Goal: Task Accomplishment & Management: Manage account settings

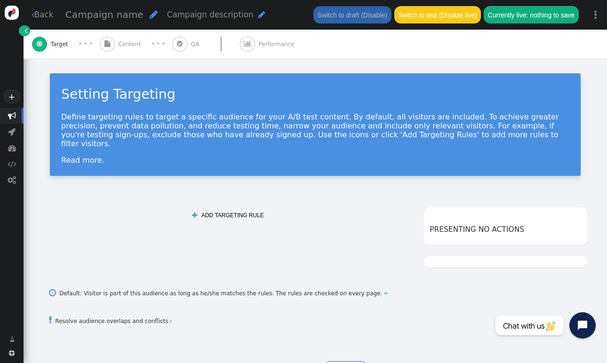
scroll to position [24, 0]
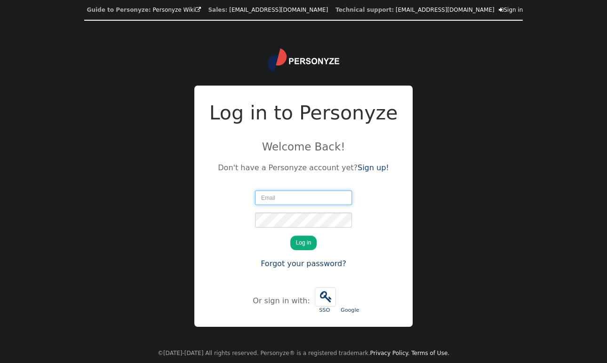
click at [287, 197] on input "text" at bounding box center [303, 198] width 97 height 15
type input "[EMAIL_ADDRESS][DOMAIN_NAME]"
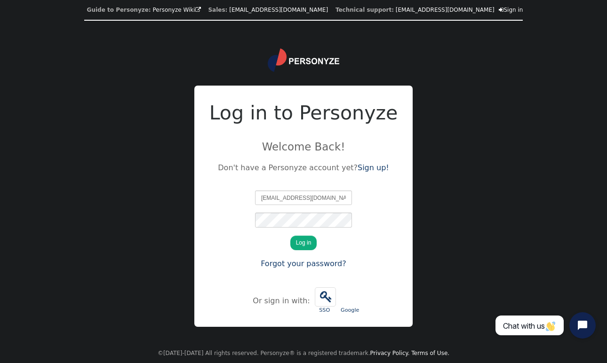
click at [305, 238] on button "Log in" at bounding box center [303, 243] width 27 height 15
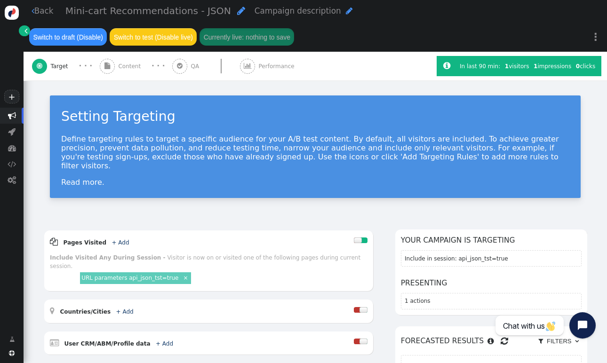
click at [128, 64] on span "Content" at bounding box center [131, 66] width 26 height 8
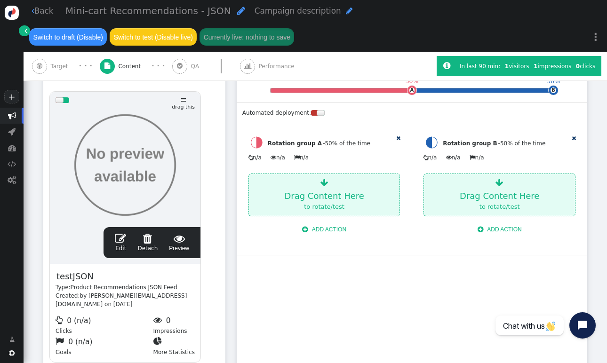
scroll to position [295, 0]
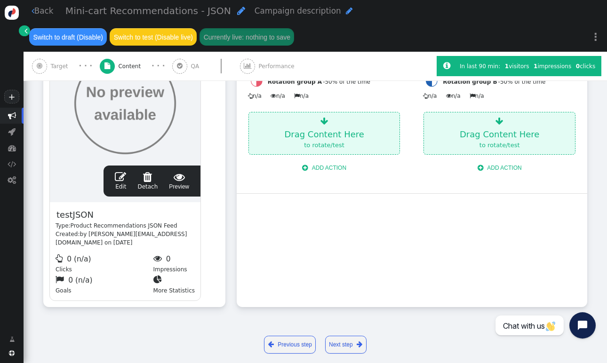
click at [118, 178] on span "" at bounding box center [120, 176] width 11 height 11
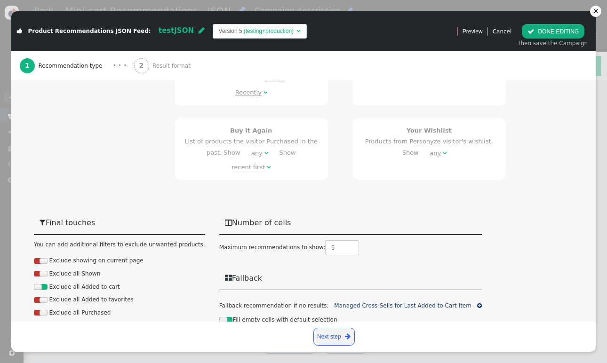
scroll to position [530, 0]
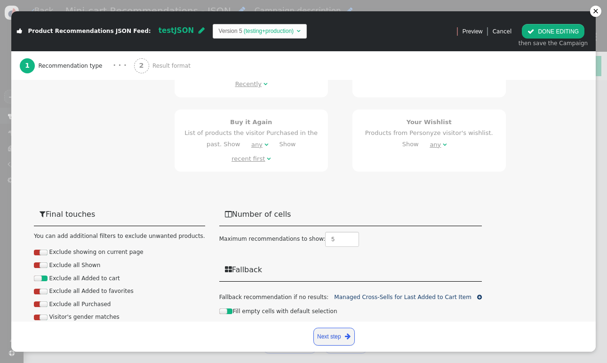
click at [154, 65] on span "Result format" at bounding box center [172, 66] width 41 height 8
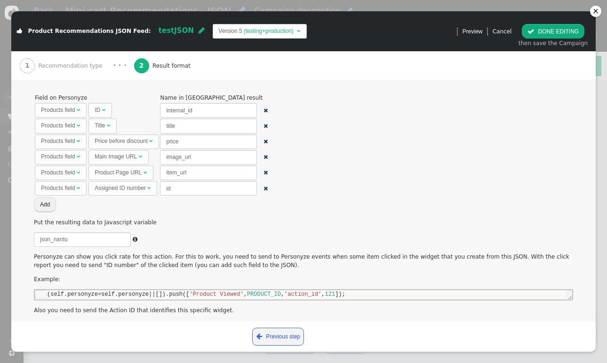
scroll to position [60, 0]
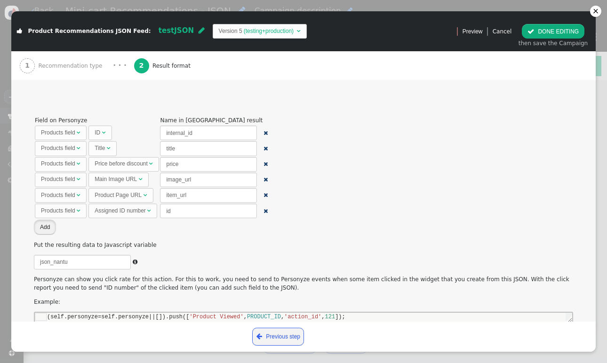
click at [50, 230] on button "Add" at bounding box center [45, 227] width 22 height 15
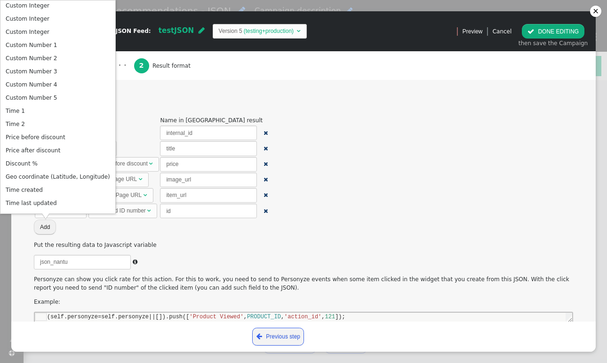
scroll to position [636, 0]
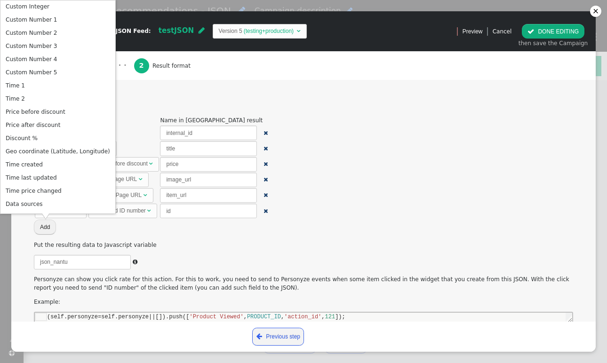
click at [266, 234] on div "Field on Personyze Name in JSON result Products field  ID  internal_id  Prod…" at bounding box center [303, 355] width 539 height 480
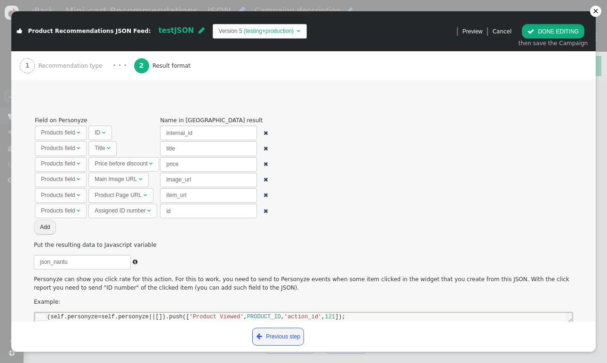
click at [543, 31] on button " DONE EDITING" at bounding box center [553, 31] width 63 height 15
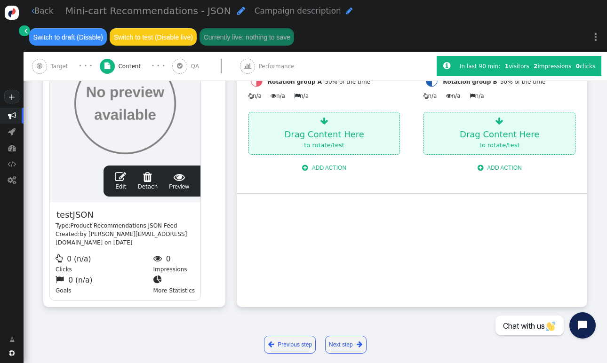
scroll to position [34, 0]
click at [13, 117] on span "" at bounding box center [12, 116] width 8 height 8
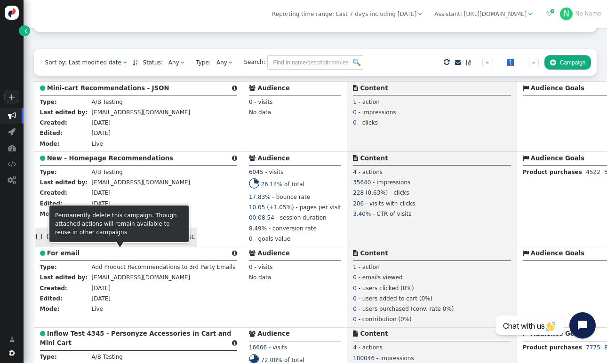
scroll to position [191, 0]
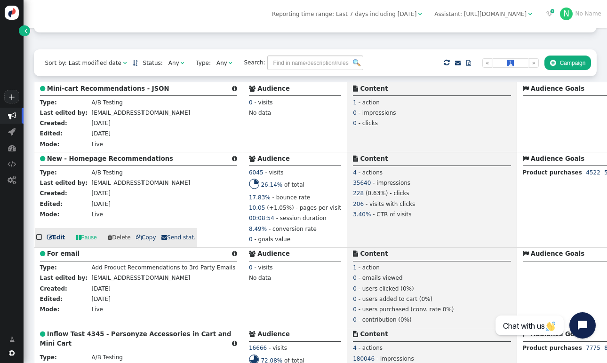
click at [124, 162] on b "New - Homepage Recommendations" at bounding box center [110, 158] width 126 height 7
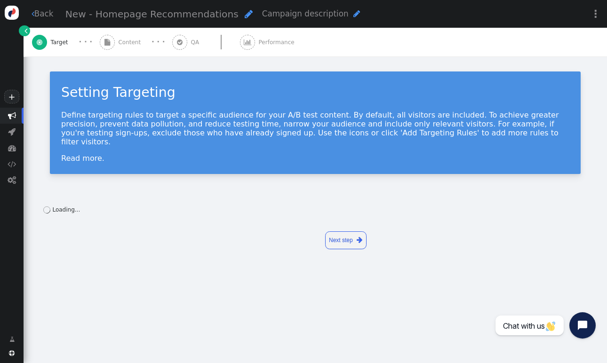
click at [120, 41] on span "Content" at bounding box center [131, 42] width 26 height 8
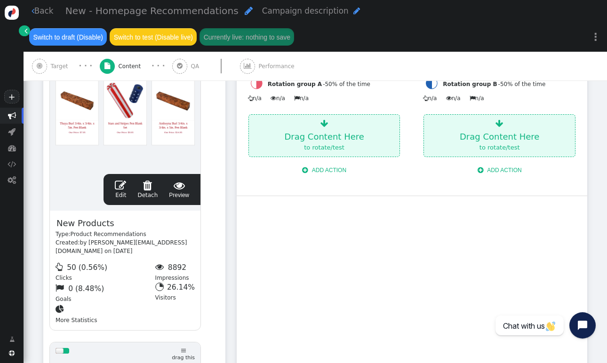
scroll to position [313, 0]
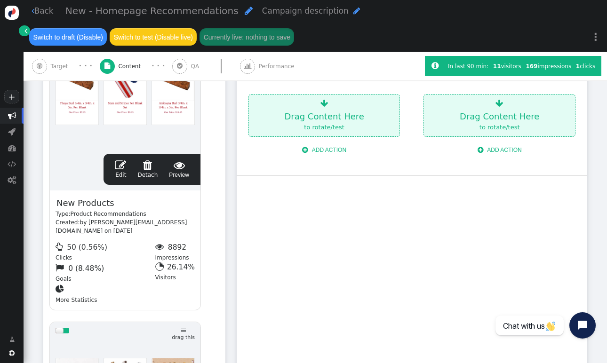
click at [120, 165] on span "" at bounding box center [120, 165] width 11 height 11
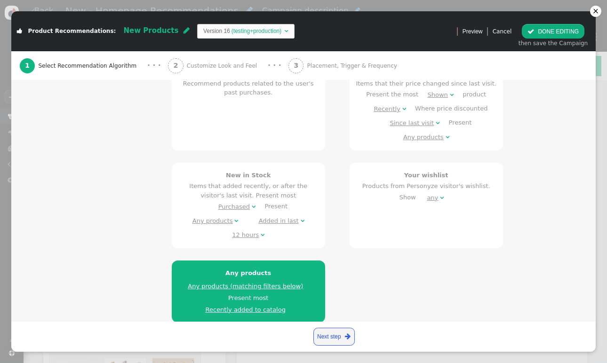
scroll to position [463, 0]
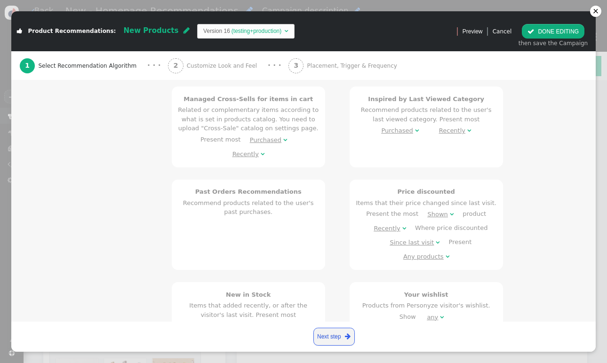
click at [212, 65] on span "Customize Look and Feel" at bounding box center [224, 66] width 74 height 8
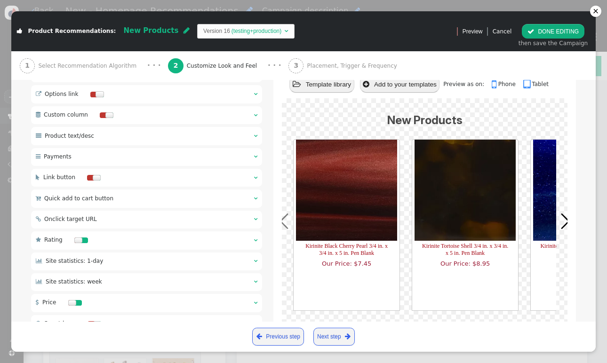
scroll to position [470, 0]
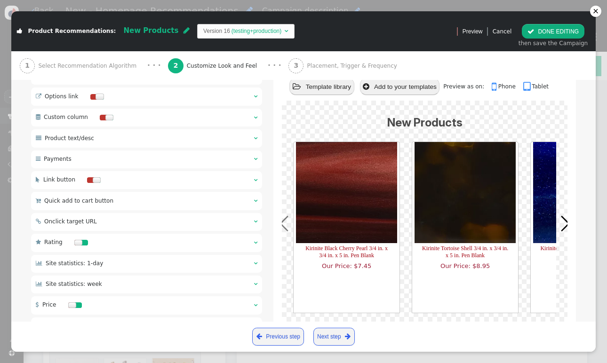
click at [248, 204] on div " Quick add to cart button  " at bounding box center [146, 201] width 231 height 18
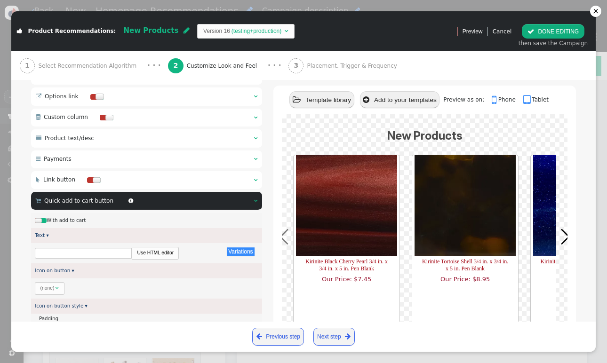
scroll to position [0, 0]
type input "Add to cart"
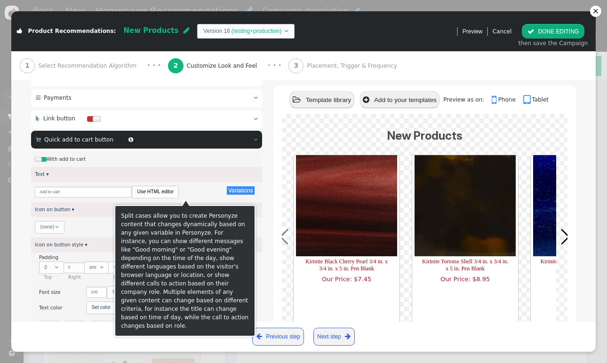
scroll to position [532, 0]
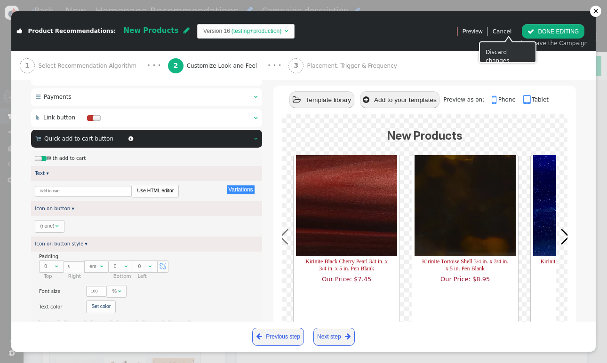
click at [508, 27] on div "Cancel" at bounding box center [502, 31] width 19 height 8
click at [508, 28] on link "Cancel" at bounding box center [502, 31] width 19 height 7
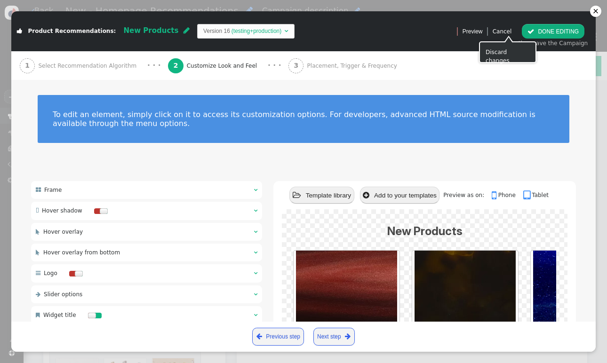
scroll to position [0, 0]
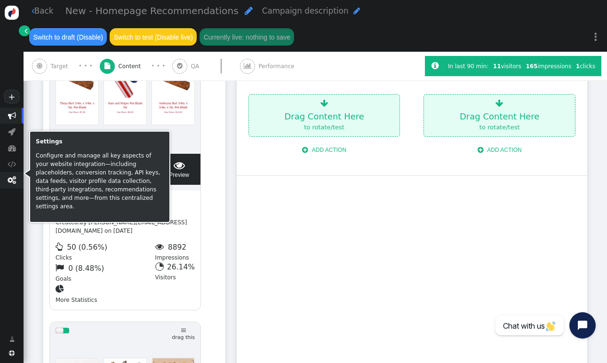
click at [10, 180] on span "" at bounding box center [12, 180] width 8 height 8
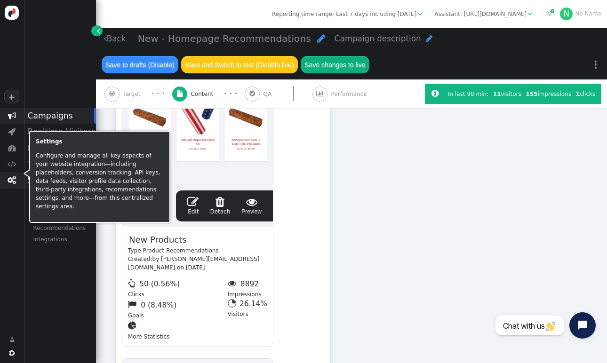
scroll to position [321, 0]
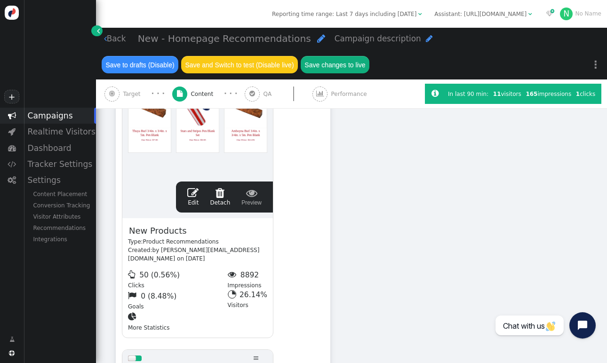
click at [60, 288] on div " Campaigns  Realtime Visitors  Dashboard  Tracker Settings  Settings Conte…" at bounding box center [48, 217] width 96 height 218
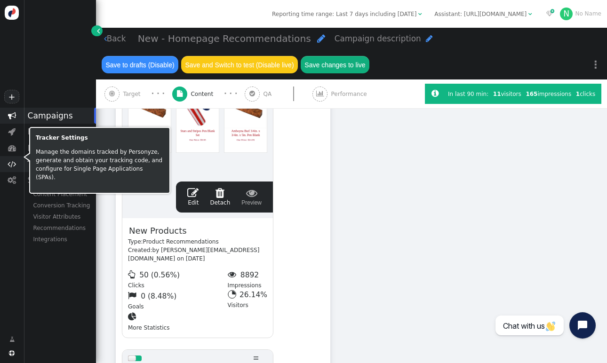
click at [9, 165] on span "" at bounding box center [12, 164] width 8 height 8
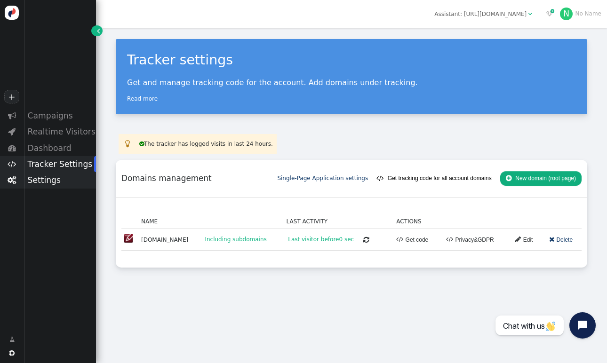
click at [44, 180] on div "Settings" at bounding box center [60, 180] width 72 height 16
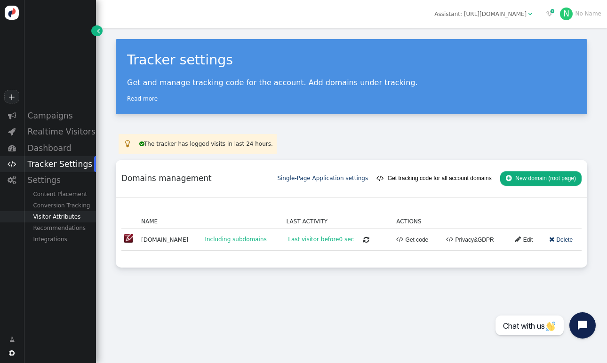
click at [49, 218] on div "Visitor Attributes" at bounding box center [60, 216] width 72 height 11
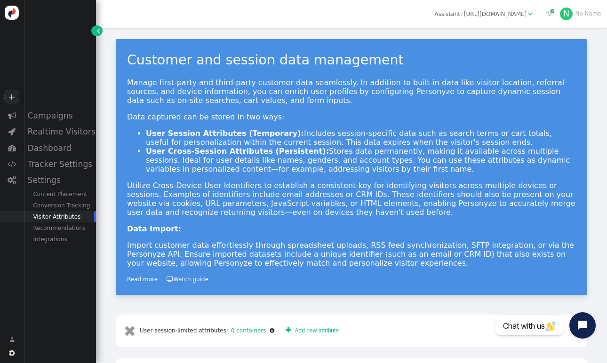
scroll to position [142, 0]
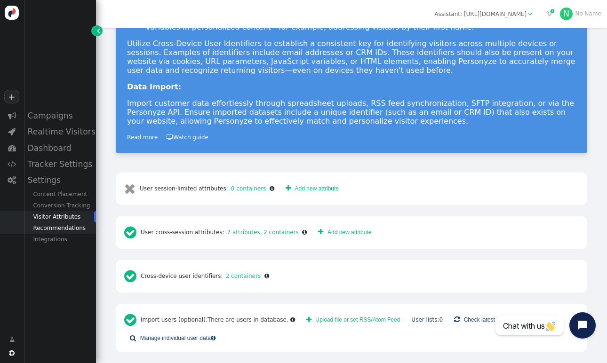
click at [52, 225] on div "Recommendations" at bounding box center [60, 228] width 72 height 11
click at [67, 249] on div "Product Tracking" at bounding box center [60, 250] width 72 height 11
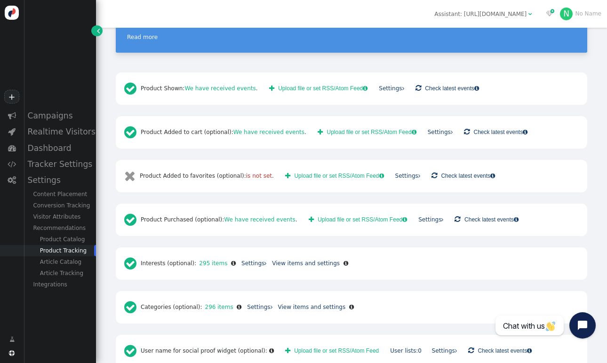
scroll to position [111, 0]
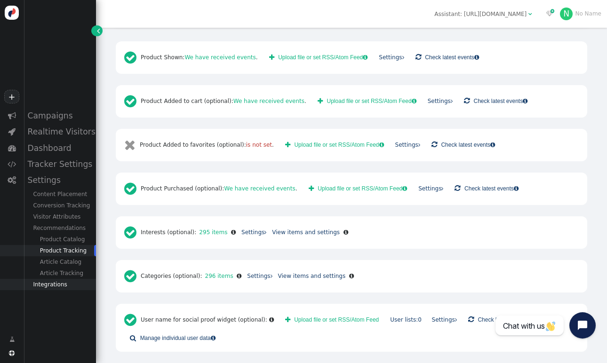
click at [56, 284] on div "Integrations" at bounding box center [60, 284] width 72 height 11
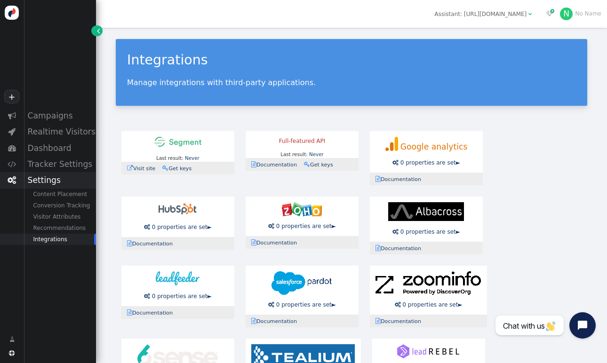
click at [47, 183] on div "Settings" at bounding box center [60, 180] width 72 height 16
click at [531, 14] on span "" at bounding box center [531, 14] width 4 height 6
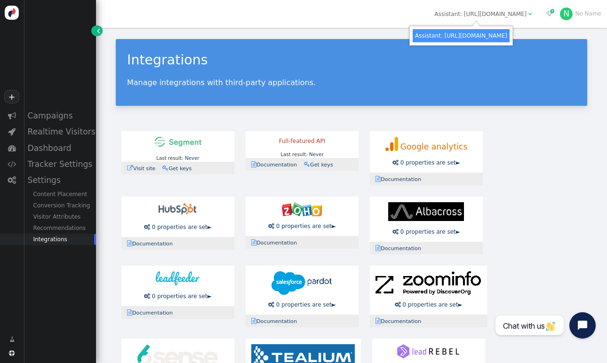
click at [533, 151] on div "Last result: Never Last error: Never  Visit site  Documentation  Get keys Fu…" at bounding box center [352, 302] width 472 height 353
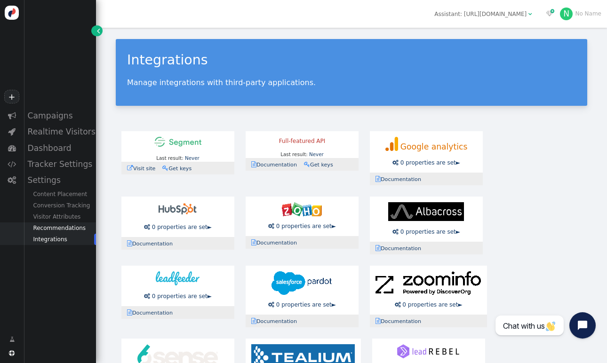
click at [58, 229] on div "Recommendations" at bounding box center [60, 228] width 72 height 11
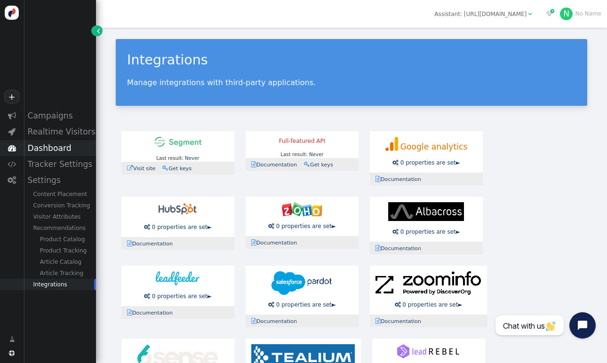
click at [48, 146] on div "Dashboard" at bounding box center [60, 148] width 72 height 16
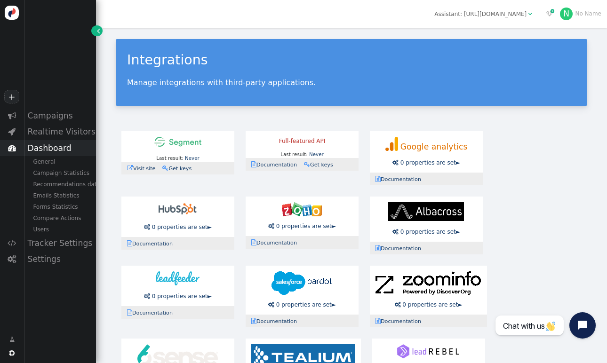
click at [48, 148] on div "Dashboard" at bounding box center [60, 148] width 72 height 16
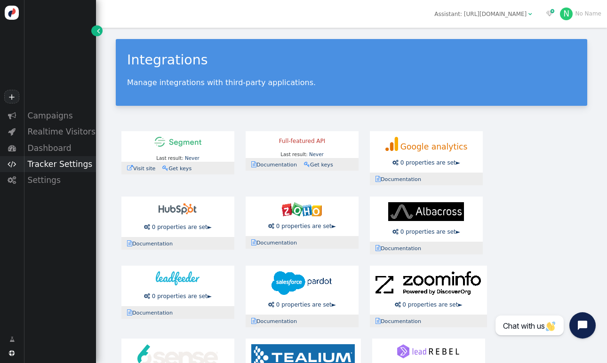
click at [48, 161] on div "Tracker Settings" at bounding box center [60, 164] width 72 height 16
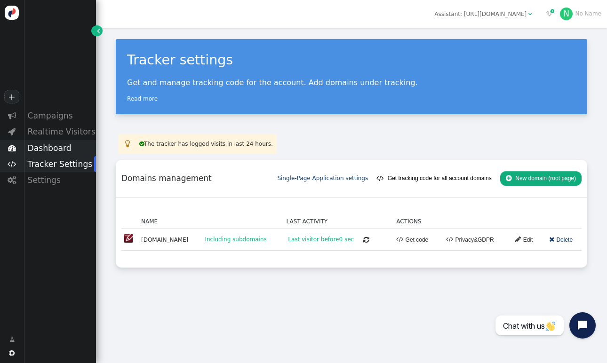
click at [47, 147] on div "Dashboard" at bounding box center [60, 148] width 72 height 16
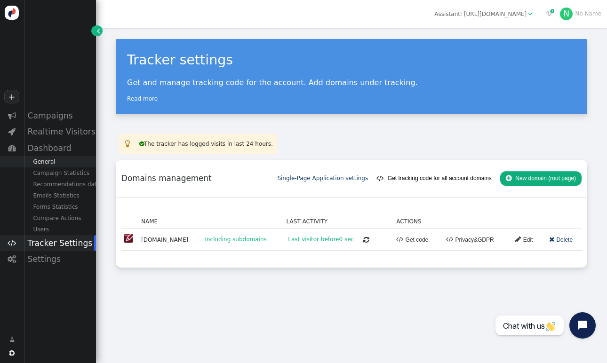
click at [48, 161] on div "General" at bounding box center [60, 161] width 72 height 11
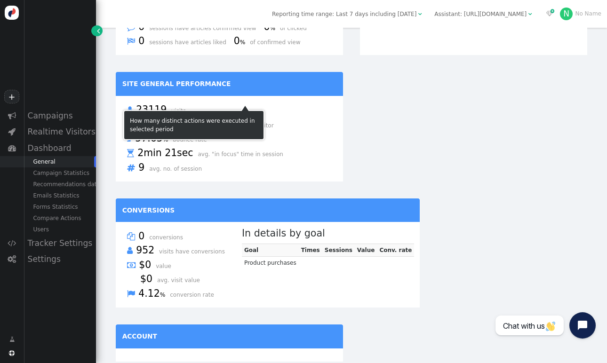
scroll to position [562, 0]
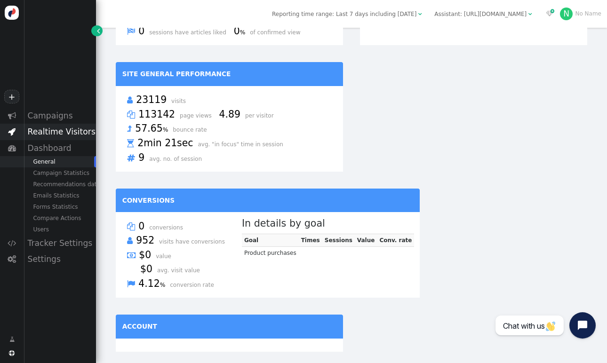
click at [12, 134] on span "" at bounding box center [12, 132] width 8 height 8
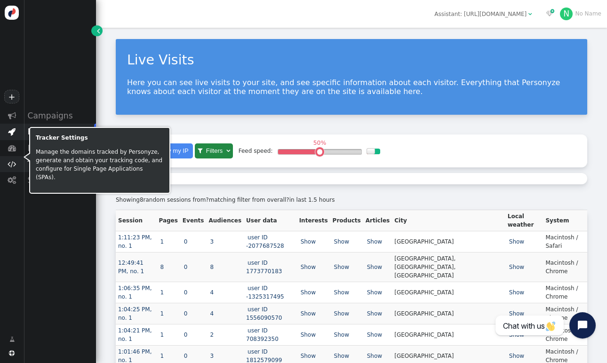
click at [10, 168] on span "" at bounding box center [12, 164] width 8 height 8
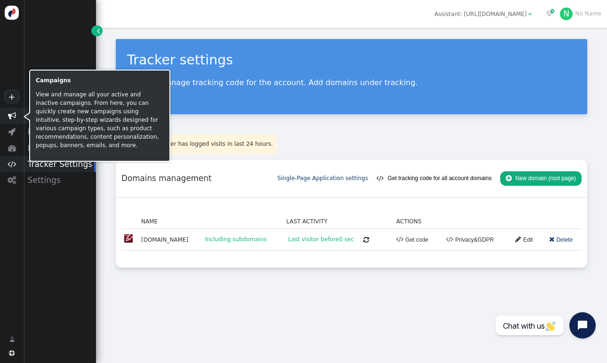
click at [15, 117] on span "" at bounding box center [12, 116] width 8 height 8
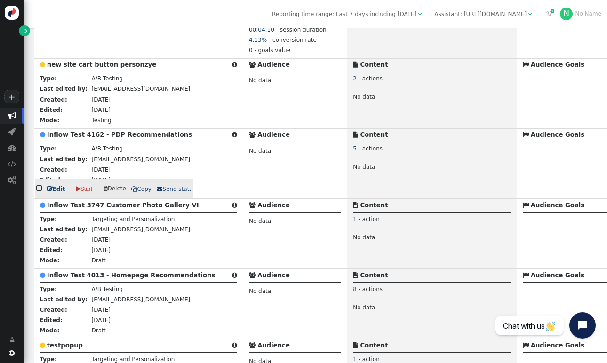
scroll to position [1107, 0]
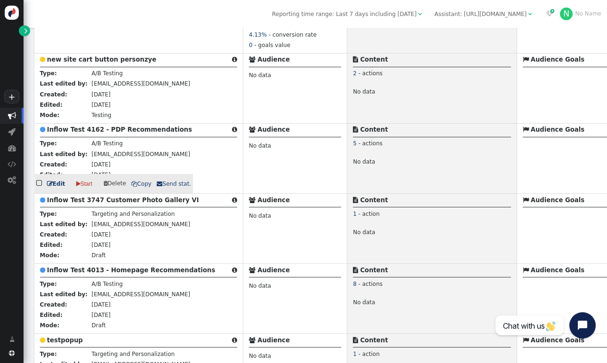
click at [133, 131] on b "Inflow Test 4162 - PDP Recommendations" at bounding box center [119, 129] width 145 height 7
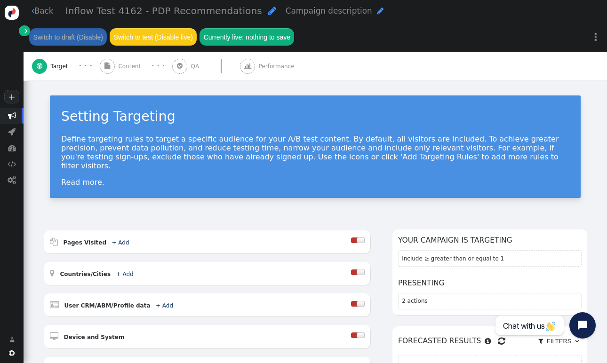
click at [128, 65] on span "Content" at bounding box center [131, 66] width 26 height 8
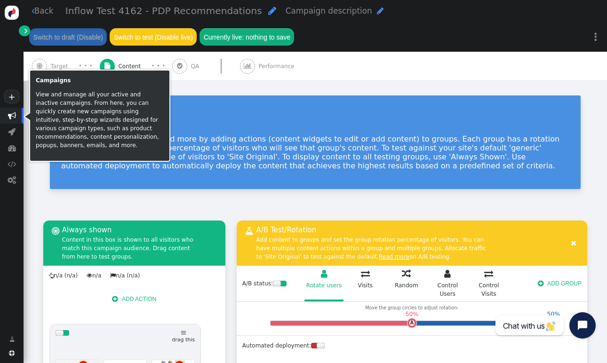
click at [12, 118] on span "" at bounding box center [12, 116] width 8 height 8
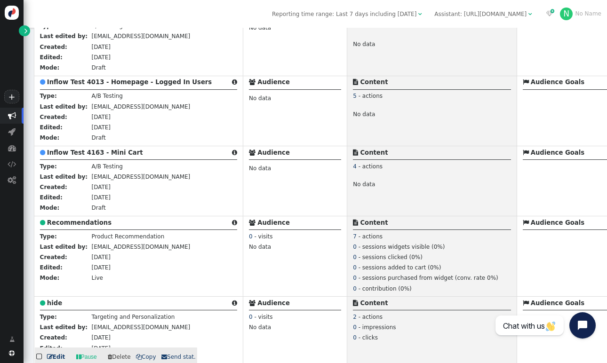
scroll to position [1644, 0]
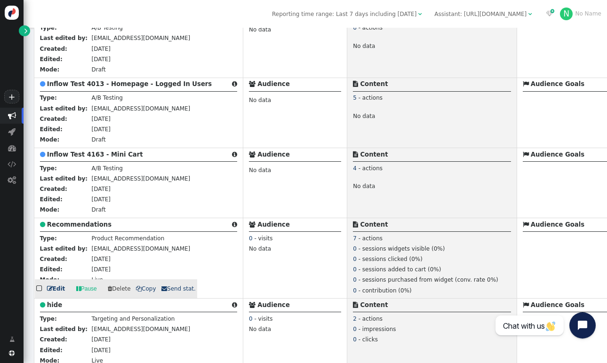
click at [86, 226] on b "Recommendations" at bounding box center [79, 224] width 64 height 7
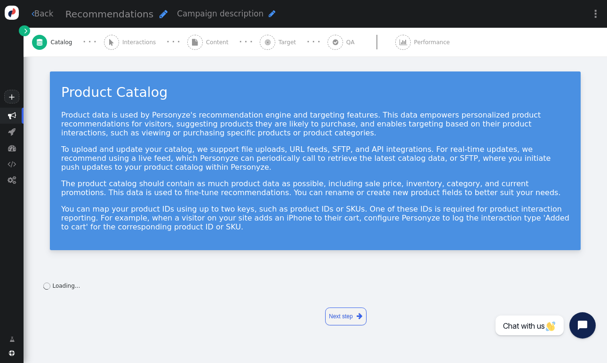
click at [129, 41] on span "Interactions" at bounding box center [140, 42] width 37 height 8
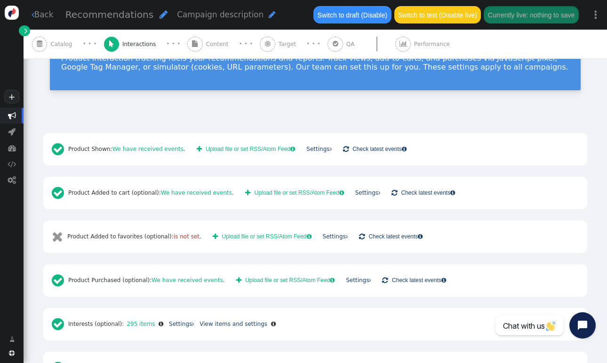
scroll to position [62, 0]
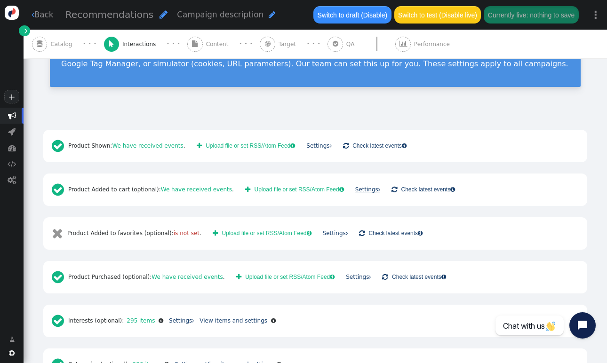
click at [368, 189] on link "Settings " at bounding box center [367, 189] width 25 height 7
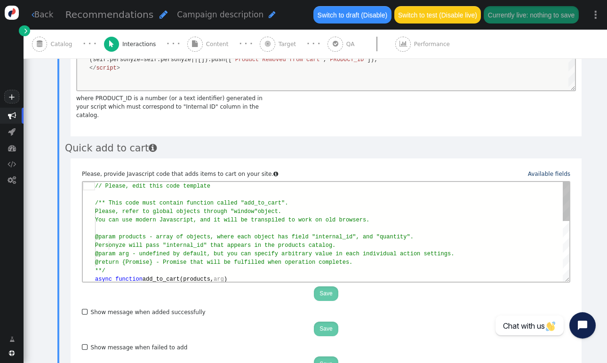
scroll to position [25, 204]
click at [364, 210] on div "Please, refer to global objects through "window" object." at bounding box center [332, 212] width 474 height 8
type textarea "// Please, edit this code template /** This code must contain function called "…"
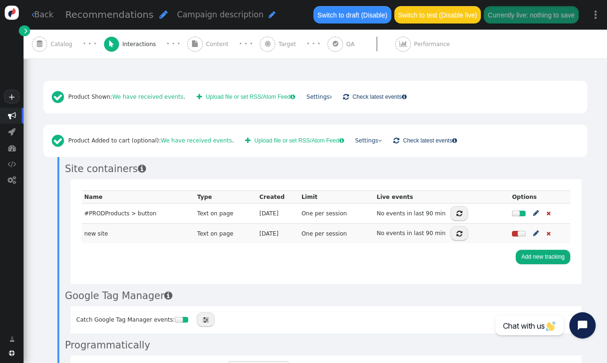
scroll to position [73, 0]
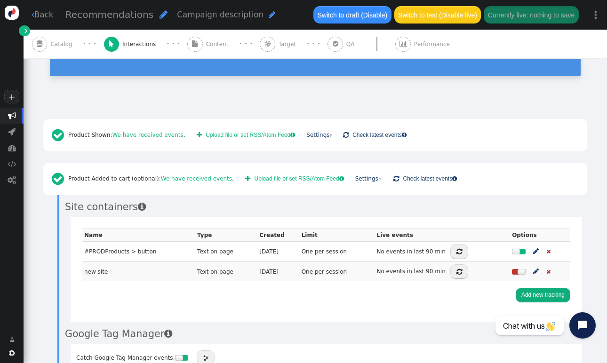
click at [15, 115] on span "" at bounding box center [12, 116] width 8 height 8
